Goal: Information Seeking & Learning: Check status

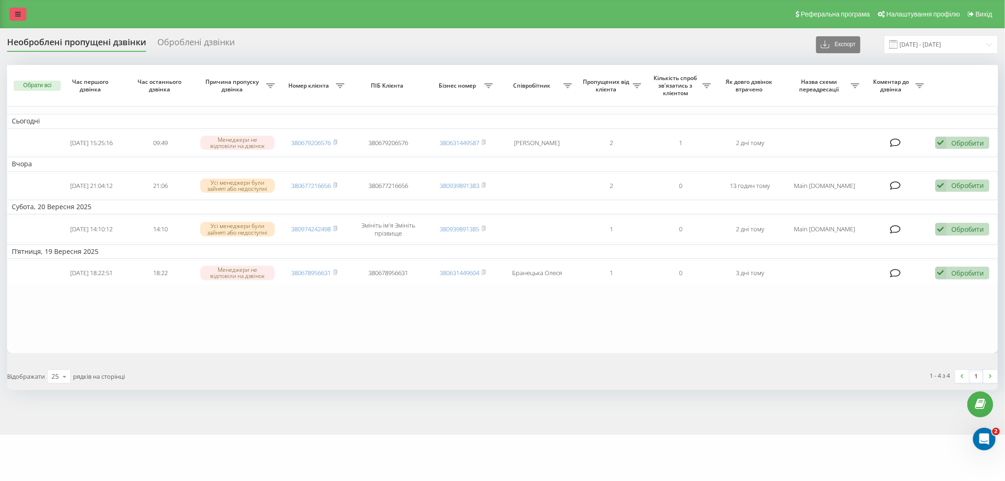
click at [21, 10] on link at bounding box center [17, 14] width 17 height 13
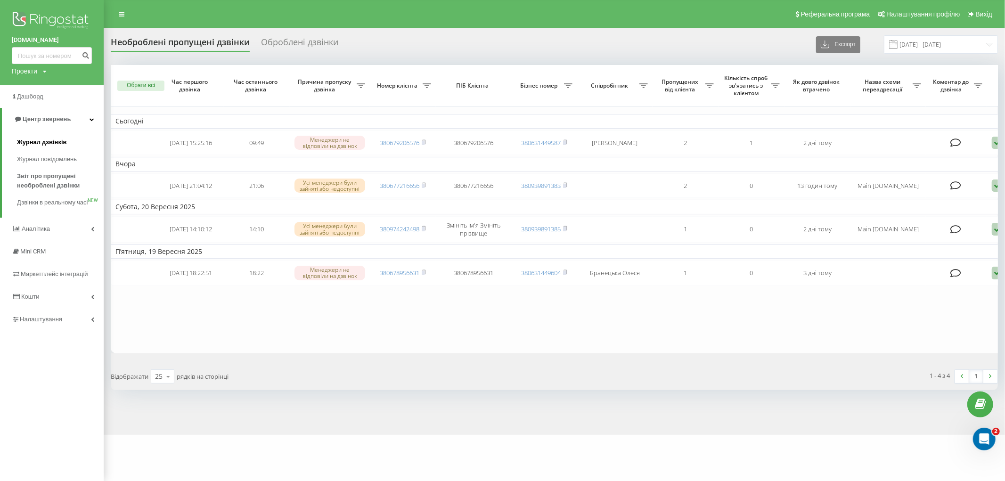
click at [50, 144] on span "Журнал дзвінків" at bounding box center [42, 142] width 50 height 9
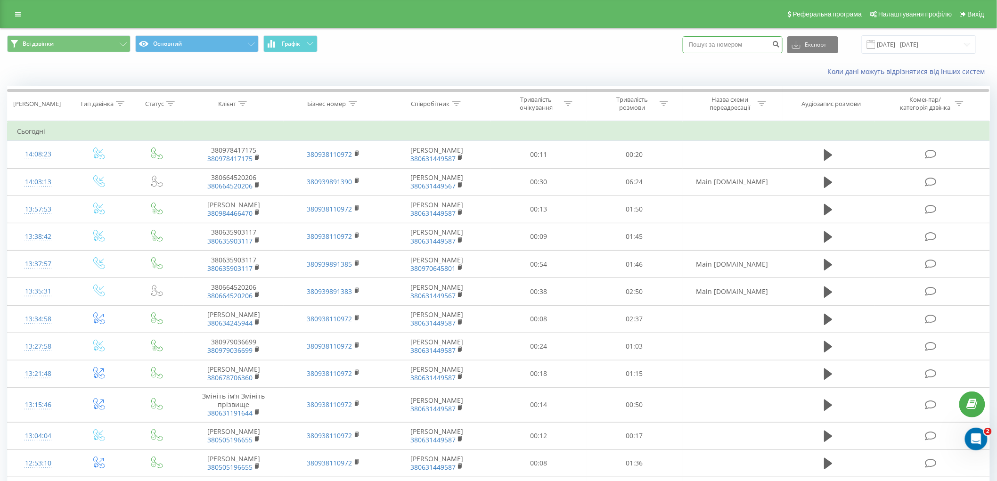
click at [740, 41] on input at bounding box center [733, 44] width 100 height 17
paste input "0984466470"
type input "0984466470"
